Goal: Use online tool/utility: Utilize a website feature to perform a specific function

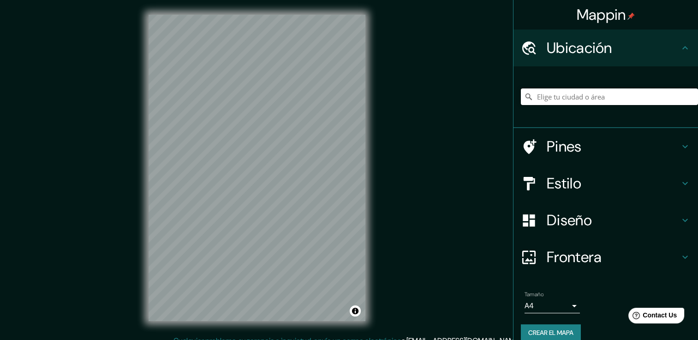
click at [601, 102] on input "Elige tu ciudad o área" at bounding box center [609, 97] width 177 height 17
type input "Sitionuevo, [GEOGRAPHIC_DATA], [GEOGRAPHIC_DATA]"
click at [549, 331] on font "Crear el mapa" at bounding box center [550, 333] width 45 height 12
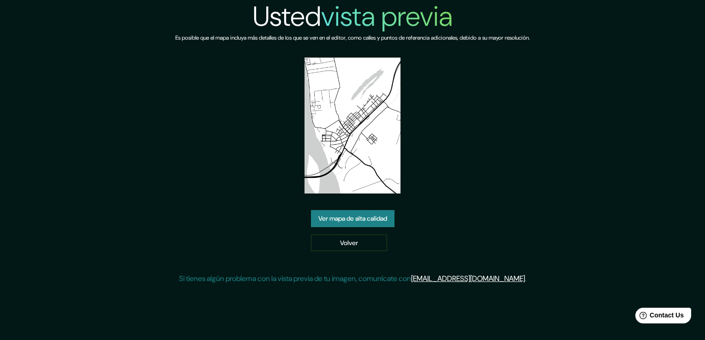
click at [350, 218] on link "Ver mapa de alta calidad" at bounding box center [352, 218] width 83 height 17
